Goal: Task Accomplishment & Management: Manage account settings

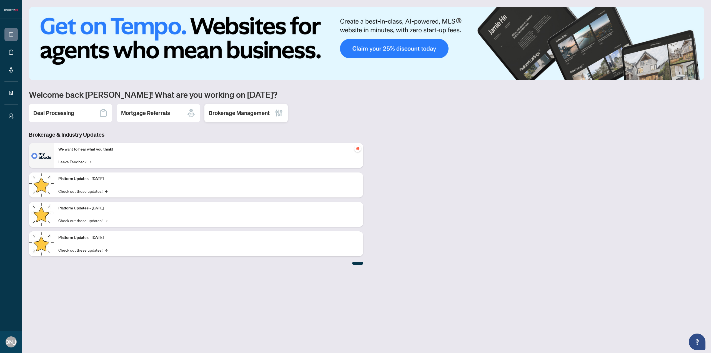
click at [269, 120] on div "Brokerage Management" at bounding box center [245, 113] width 83 height 18
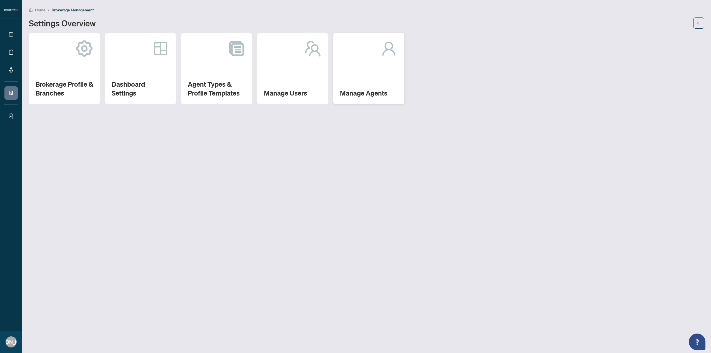
click at [383, 76] on div "Manage Agents" at bounding box center [368, 68] width 71 height 71
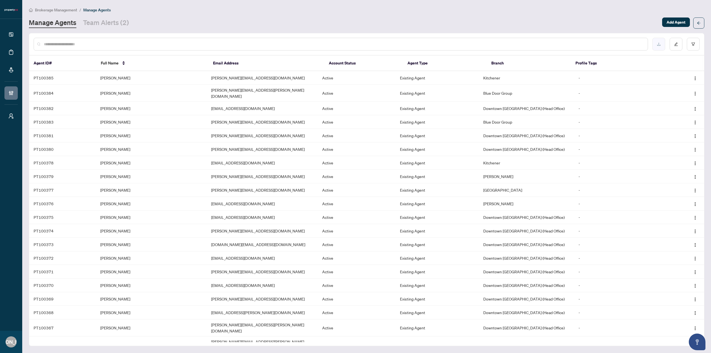
click at [659, 44] on icon "download" at bounding box center [658, 44] width 3 height 3
